Goal: Task Accomplishment & Management: Manage account settings

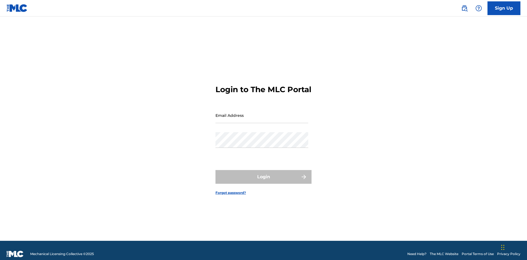
scroll to position [7, 0]
click at [262, 113] on input "Email Address" at bounding box center [261, 116] width 93 height 16
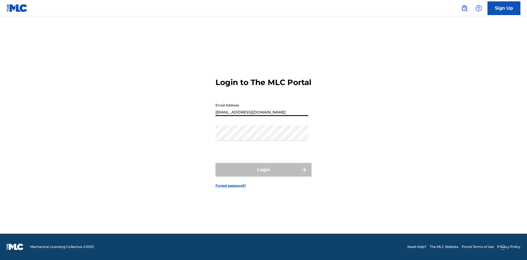
type input "Duke.McTesterson@gmail.com"
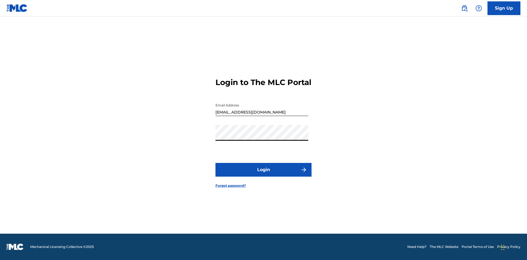
click at [263, 174] on button "Login" at bounding box center [263, 170] width 96 height 14
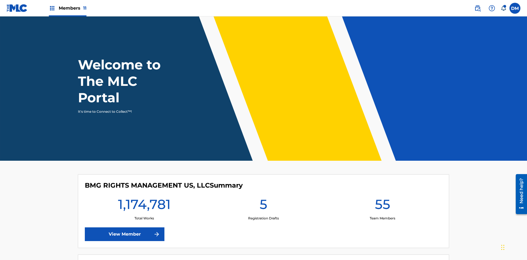
click at [67, 8] on span "Members 11" at bounding box center [73, 8] width 28 height 6
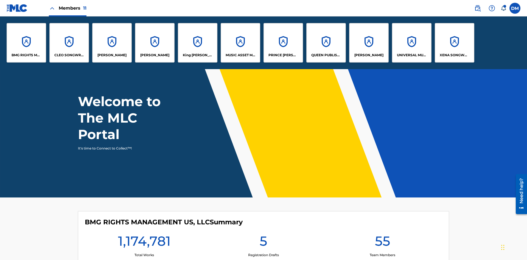
click at [197, 55] on p "King McTesterson" at bounding box center [198, 55] width 30 height 5
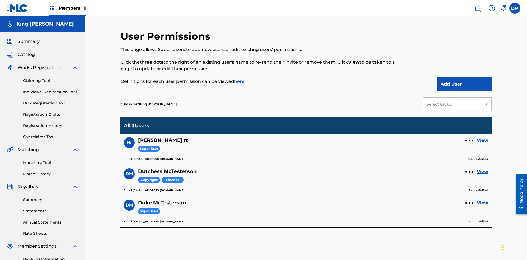
click at [482, 168] on link "View" at bounding box center [482, 171] width 12 height 7
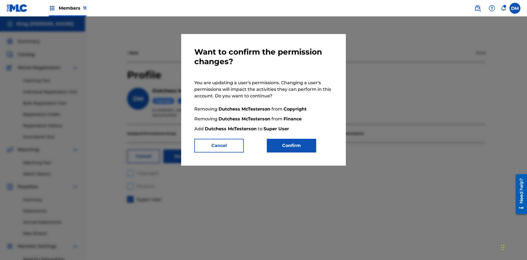
click at [291, 146] on button "Confirm" at bounding box center [291, 146] width 49 height 14
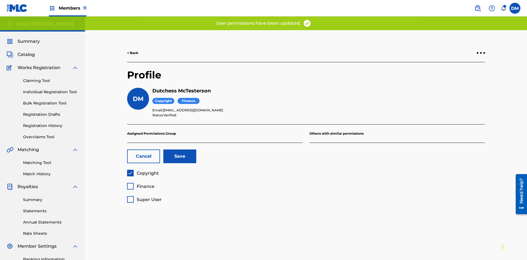
click at [180, 150] on button "Save" at bounding box center [179, 157] width 33 height 14
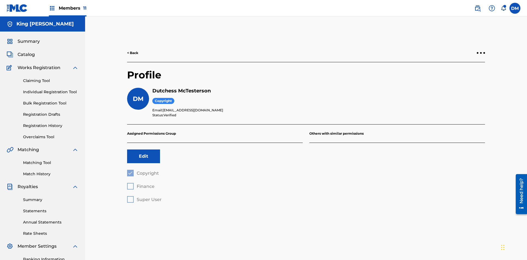
click at [143, 150] on button "Edit" at bounding box center [143, 157] width 33 height 14
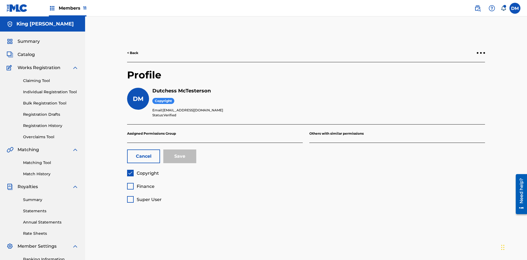
click at [143, 171] on span "Copyright" at bounding box center [148, 173] width 22 height 5
click at [140, 184] on span "Finance" at bounding box center [146, 186] width 18 height 5
click at [180, 150] on button "Save" at bounding box center [179, 157] width 33 height 14
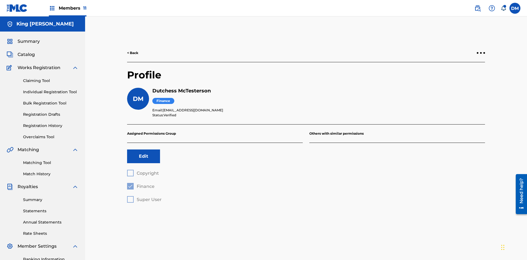
click at [143, 150] on button "Edit" at bounding box center [143, 157] width 33 height 14
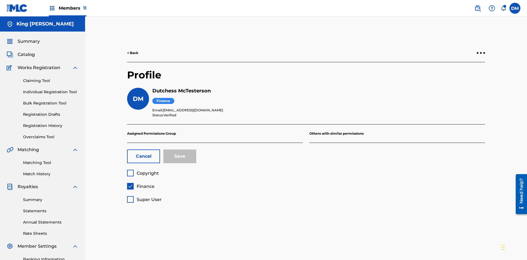
click at [140, 184] on span "Finance" at bounding box center [146, 186] width 18 height 5
click at [144, 197] on span "Super User" at bounding box center [149, 199] width 25 height 5
click at [180, 150] on button "Save" at bounding box center [179, 157] width 33 height 14
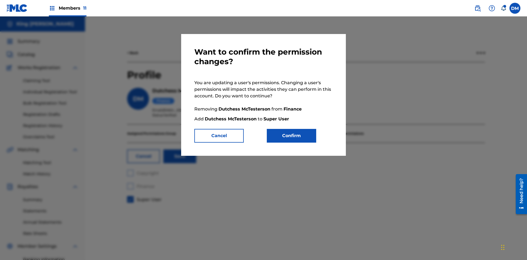
click at [291, 136] on button "Confirm" at bounding box center [291, 136] width 49 height 14
